Goal: Navigation & Orientation: Find specific page/section

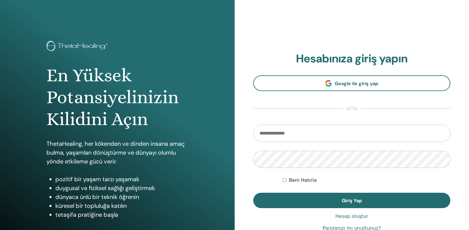
click at [283, 133] on input "email" at bounding box center [353, 133] width 198 height 17
type input "**********"
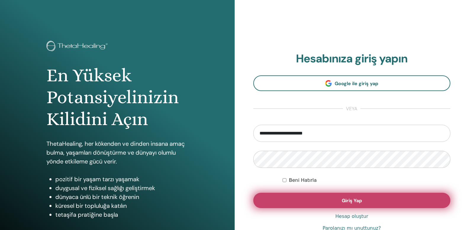
click at [361, 204] on span "Giriş Yap" at bounding box center [352, 201] width 20 height 6
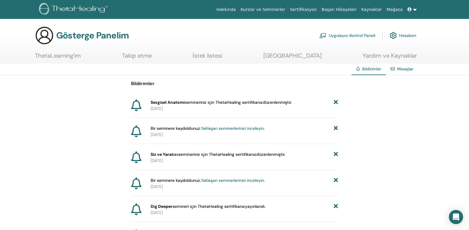
click at [315, 8] on font "Sertifikasyon" at bounding box center [303, 9] width 27 height 5
